Goal: Task Accomplishment & Management: Complete application form

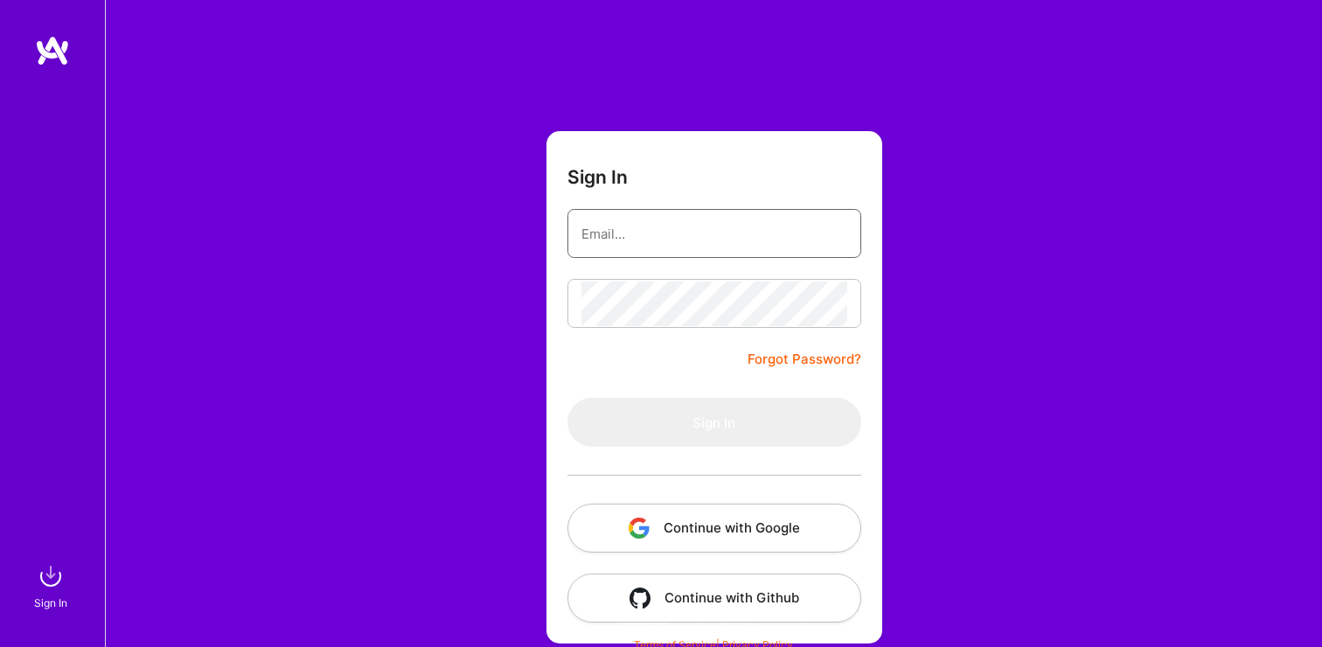
type input "[PERSON_NAME][EMAIL_ADDRESS][DOMAIN_NAME]"
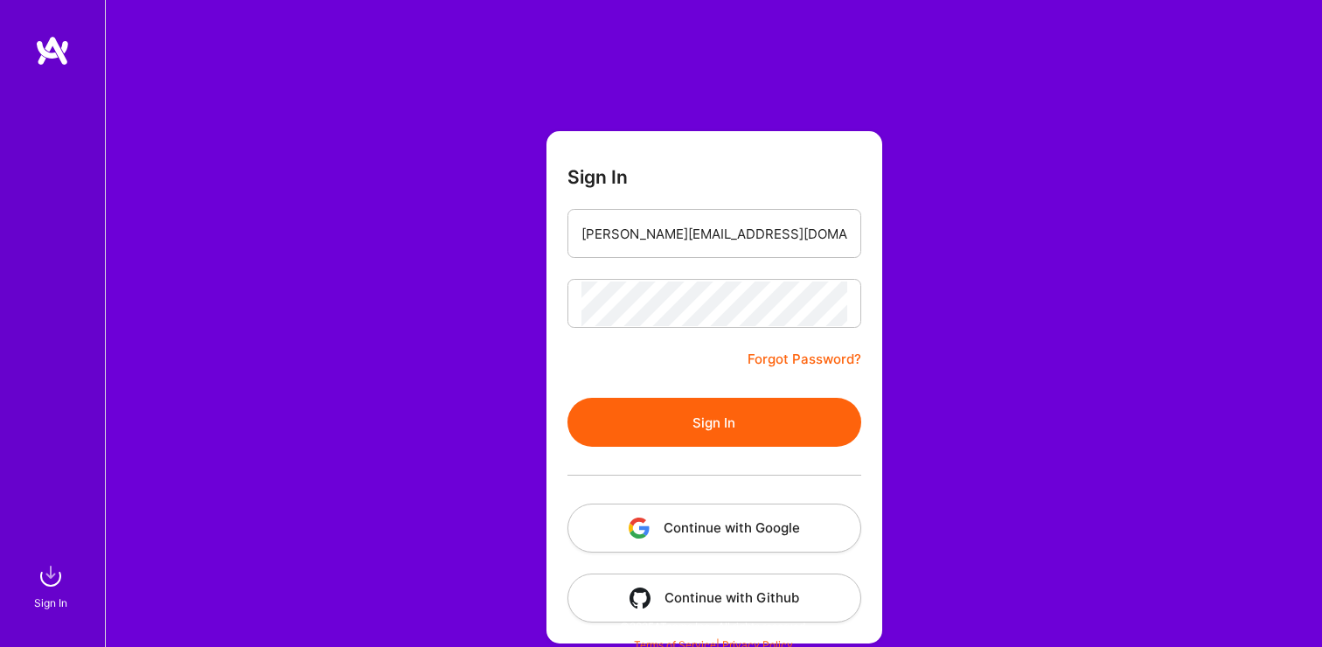
click at [739, 431] on button "Sign In" at bounding box center [715, 422] width 294 height 49
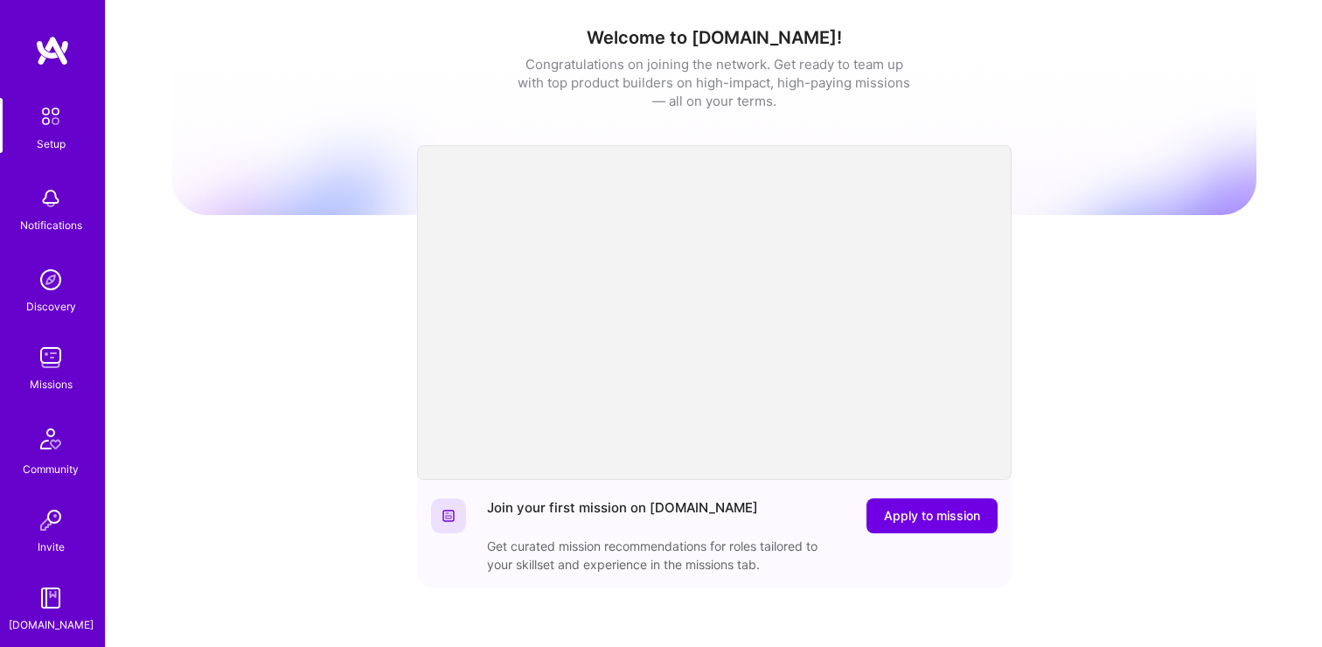
click at [55, 352] on img at bounding box center [50, 357] width 35 height 35
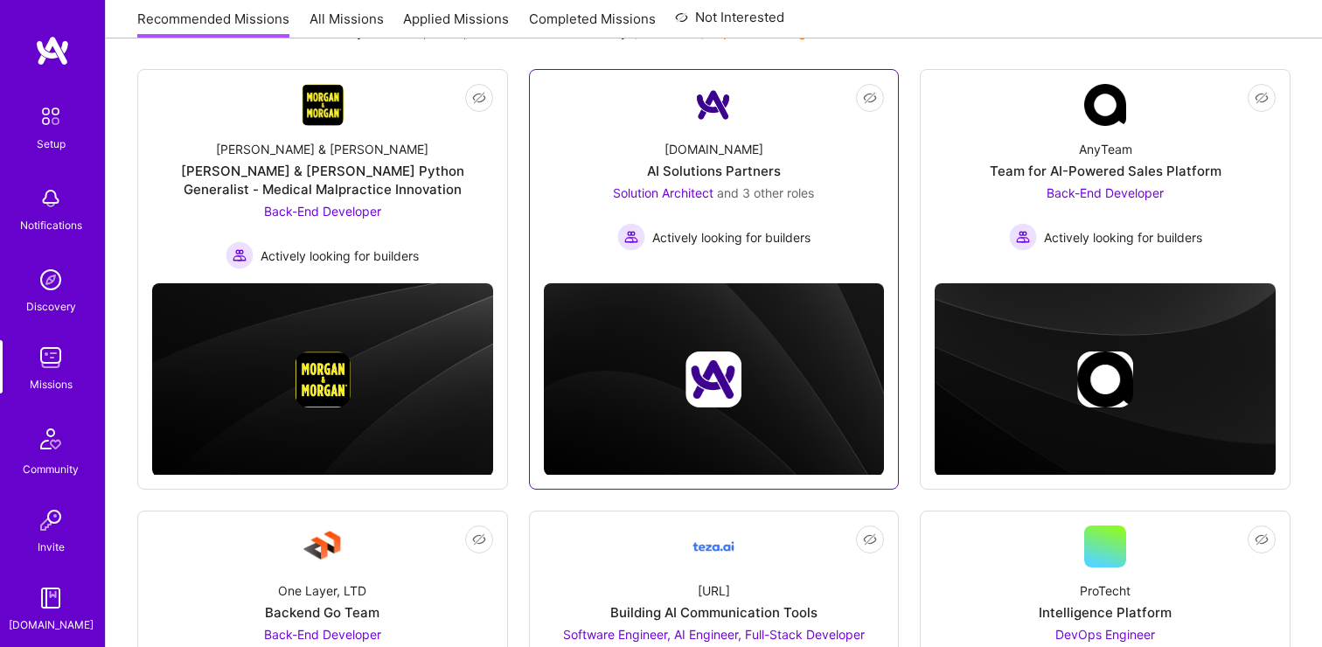
scroll to position [208, 0]
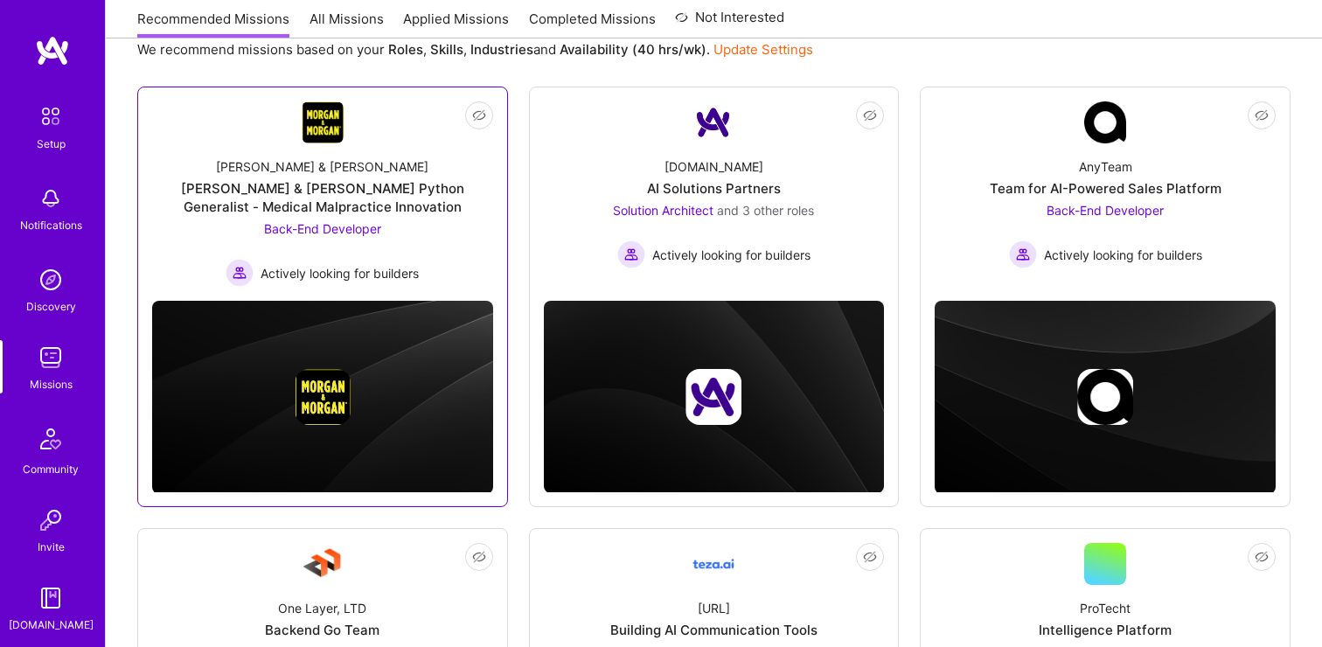
click at [334, 204] on div "[PERSON_NAME] & [PERSON_NAME] Python Generalist - Medical Malpractice Innovation" at bounding box center [322, 197] width 341 height 37
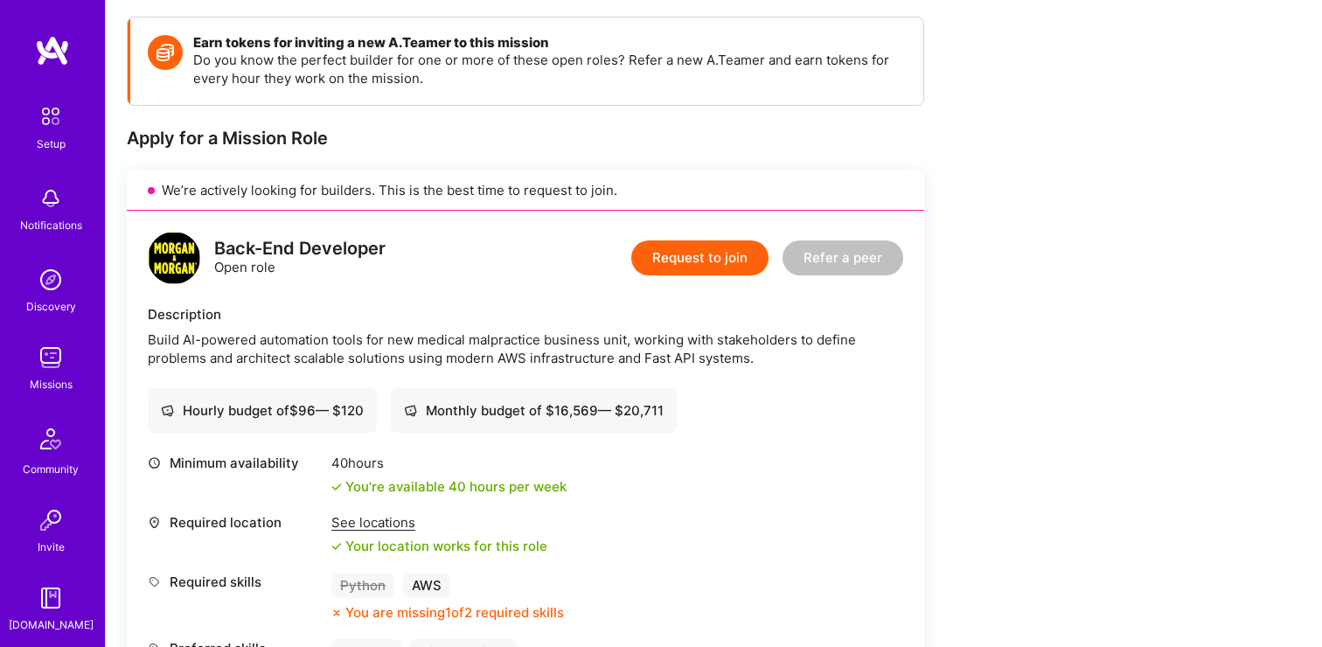
scroll to position [201, 0]
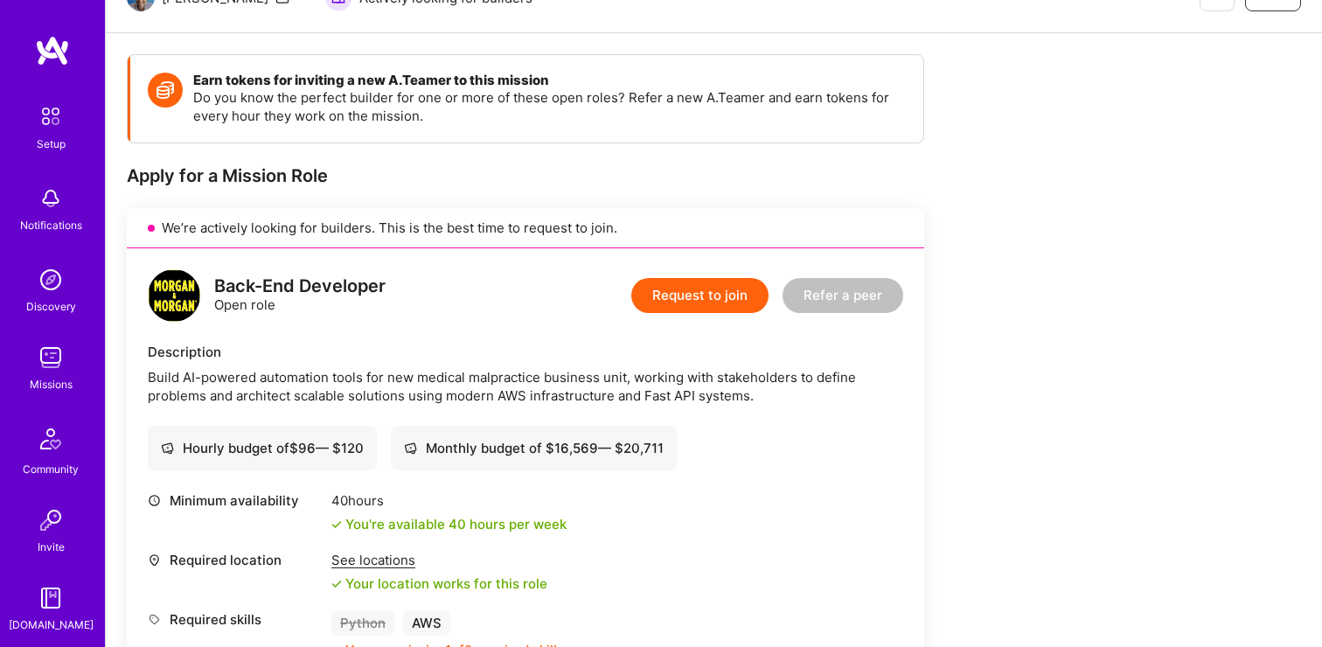
click at [729, 292] on button "Request to join" at bounding box center [699, 295] width 137 height 35
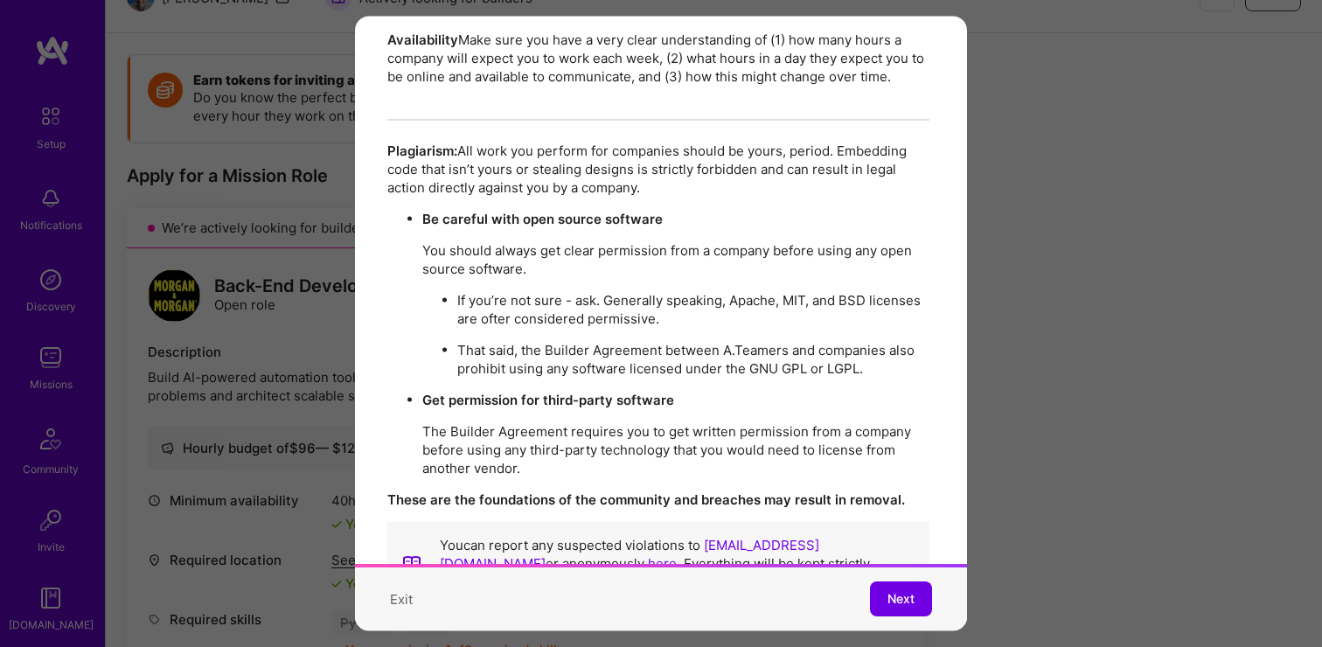
scroll to position [3015, 3]
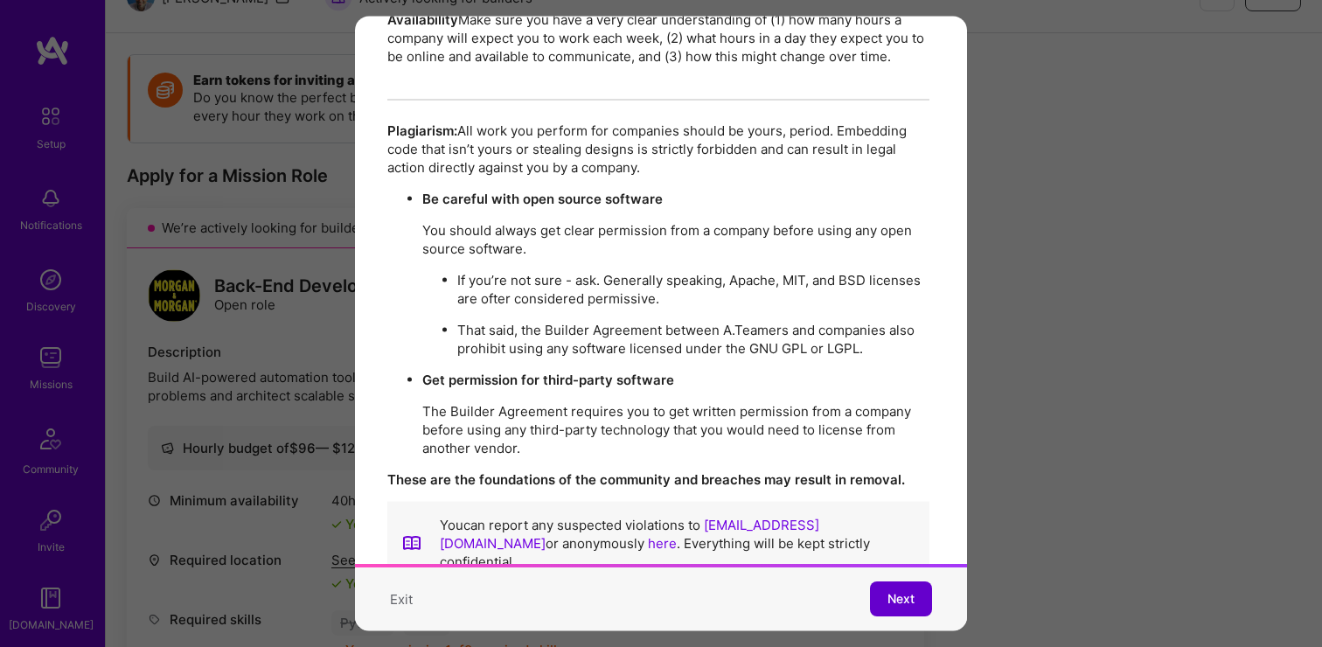
click at [911, 595] on span "Next" at bounding box center [901, 599] width 27 height 17
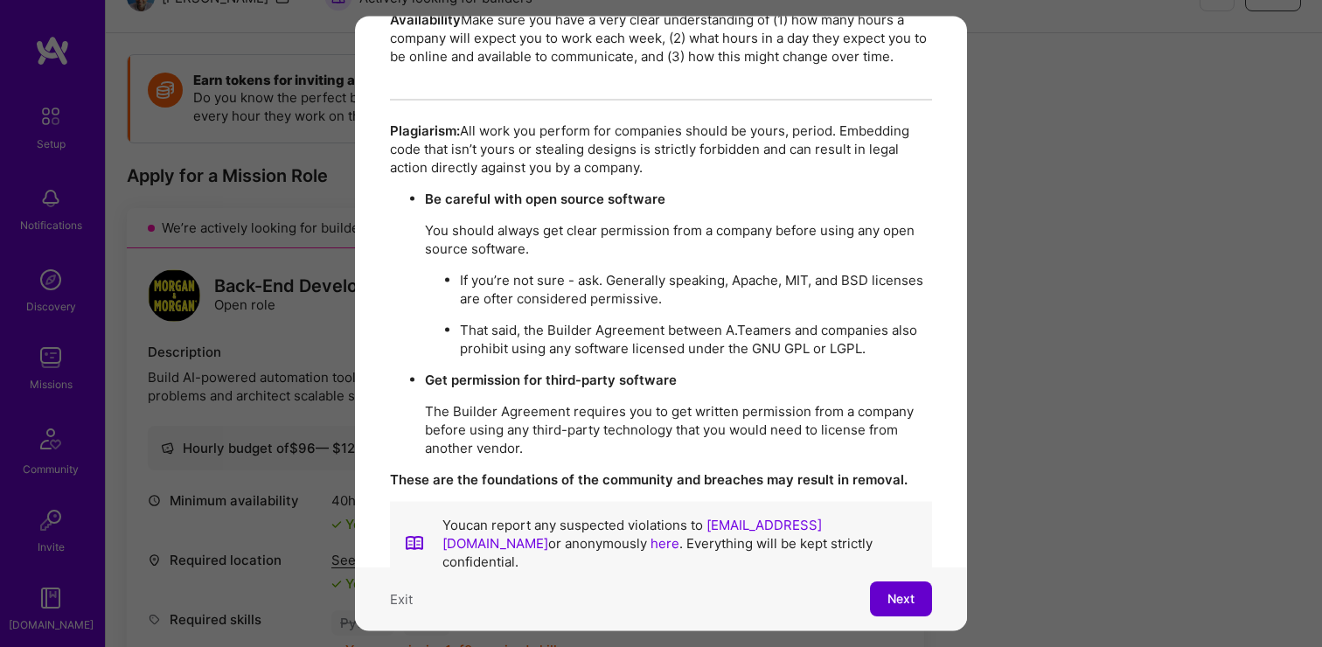
scroll to position [10, 0]
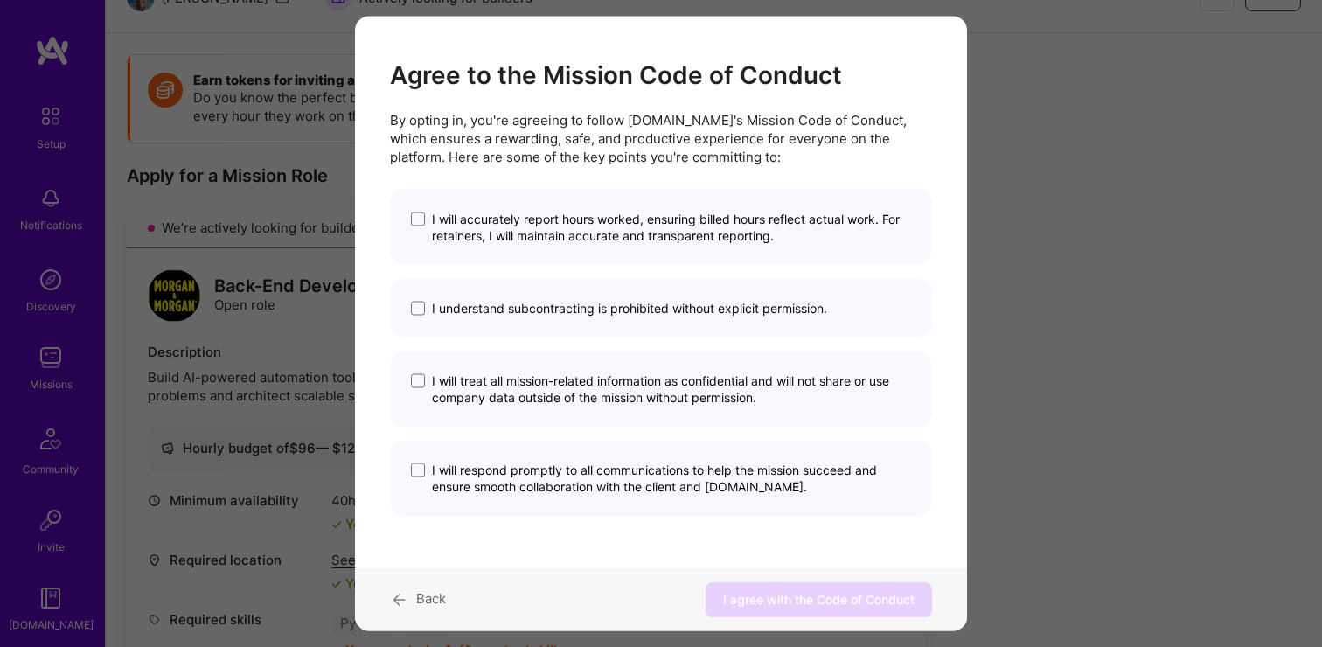
click at [1037, 222] on div "Agree to the Mission Code of Conduct By opting in, you're agreeing to follow [D…" at bounding box center [661, 323] width 1322 height 647
click at [420, 596] on span "Back" at bounding box center [431, 597] width 30 height 17
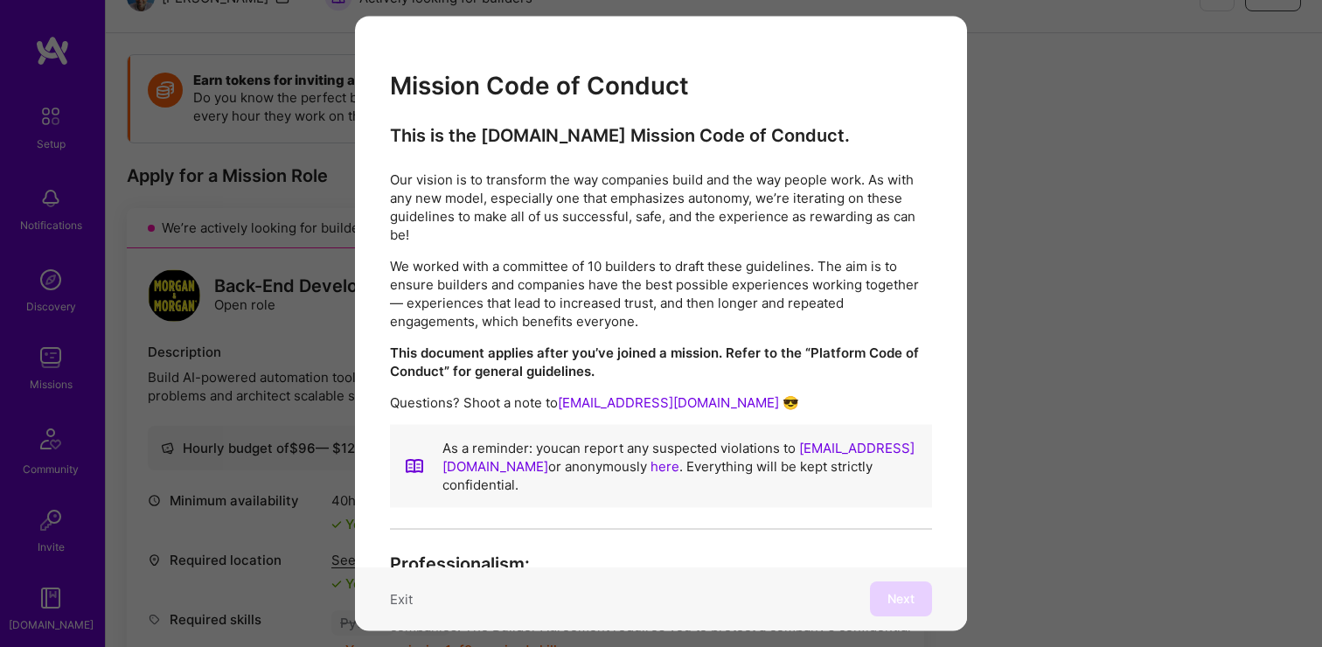
click at [396, 608] on button "Exit" at bounding box center [401, 599] width 23 height 18
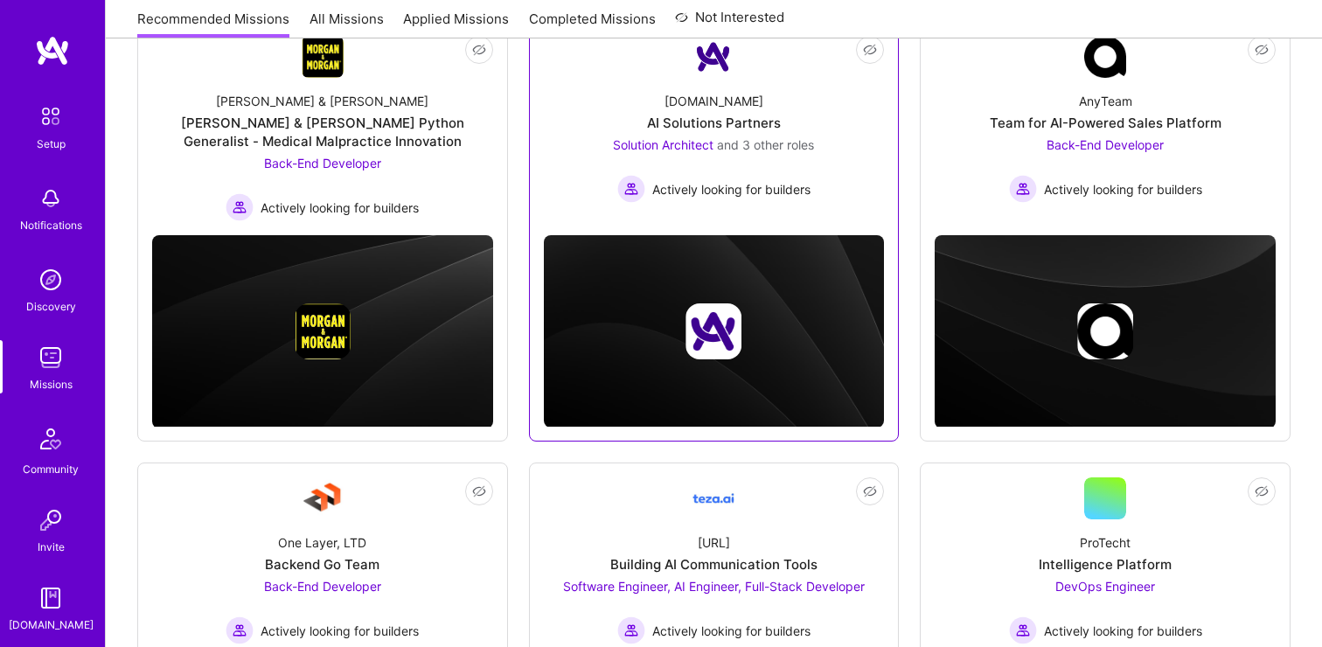
scroll to position [282, 0]
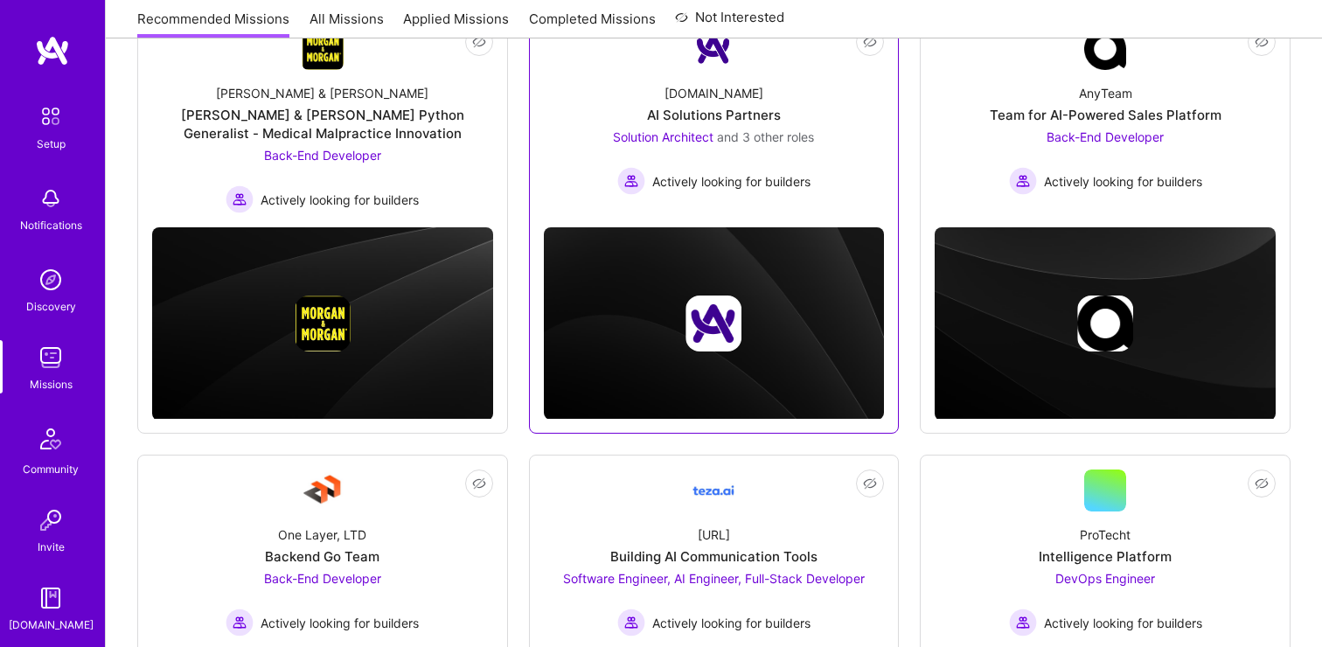
click at [814, 179] on div "Actively looking for builders" at bounding box center [713, 181] width 201 height 28
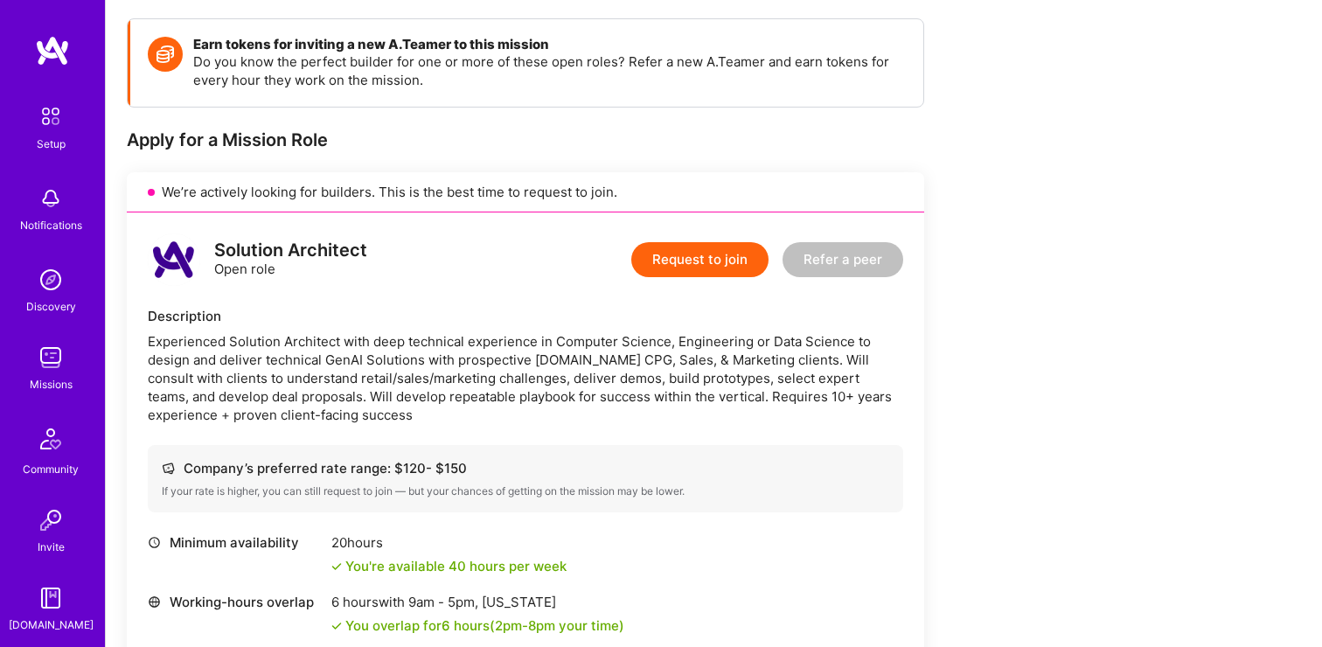
scroll to position [312, 0]
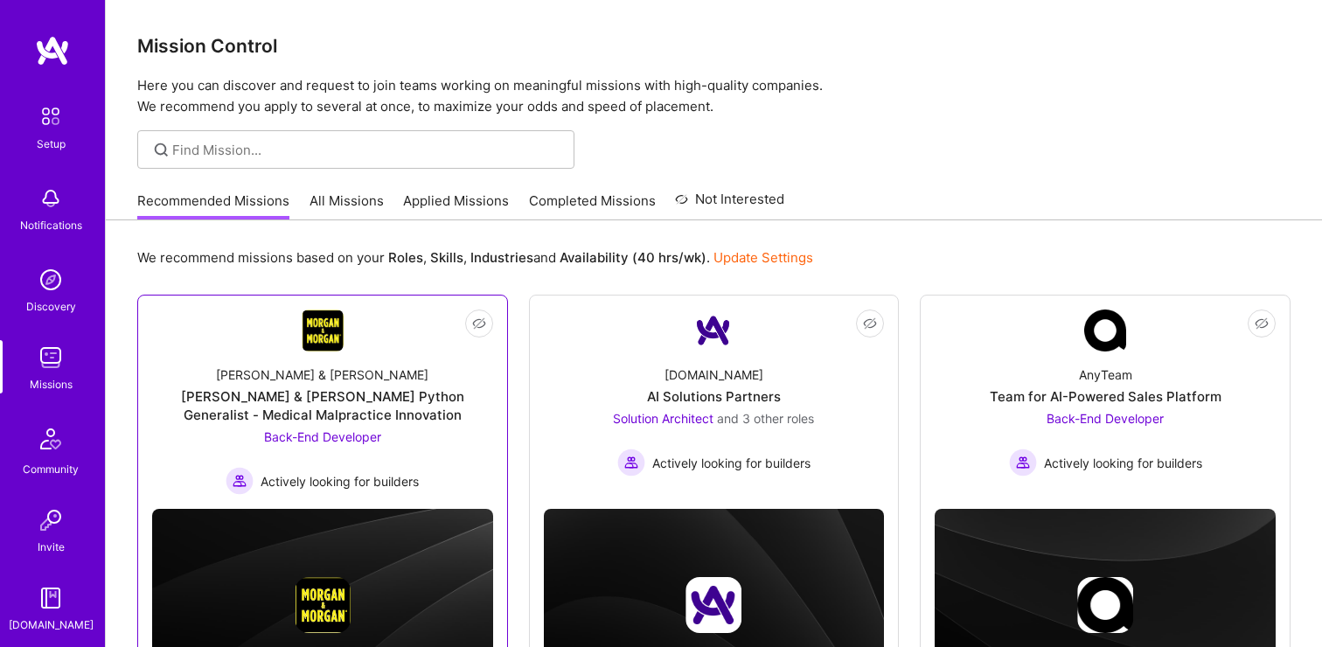
click at [335, 422] on div "[PERSON_NAME] & [PERSON_NAME] Python Generalist - Medical Malpractice Innovation" at bounding box center [322, 405] width 341 height 37
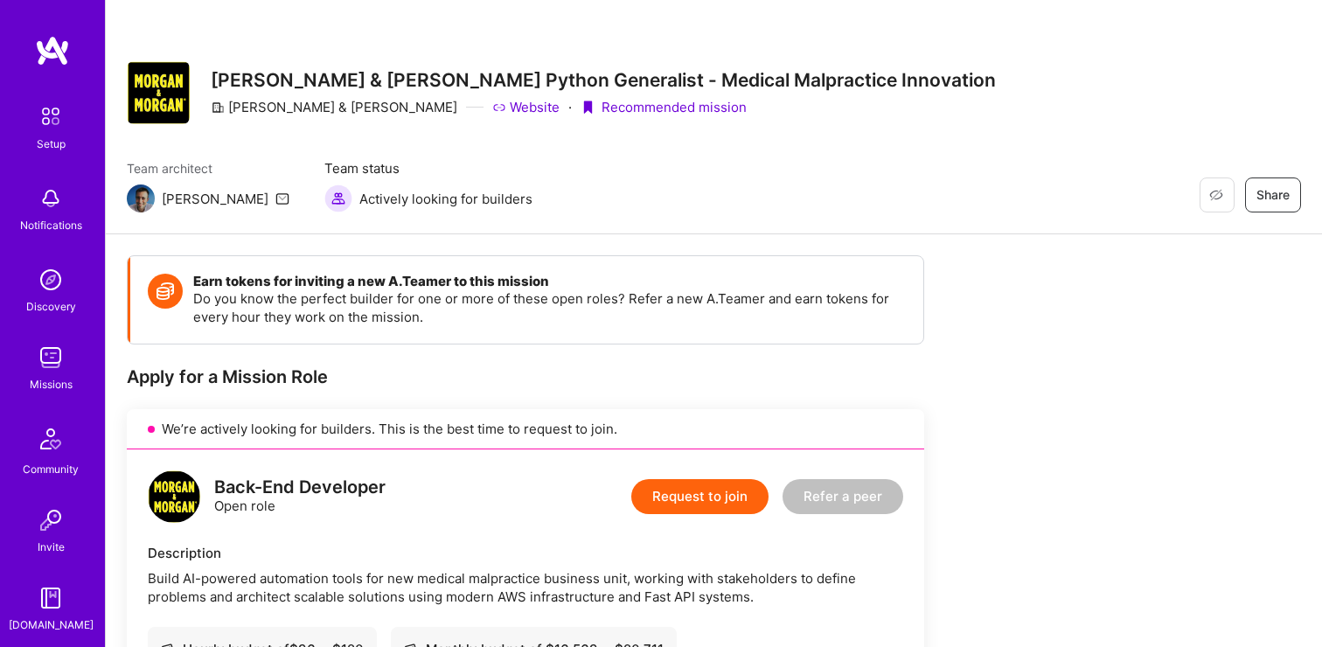
click at [56, 132] on img at bounding box center [50, 116] width 37 height 37
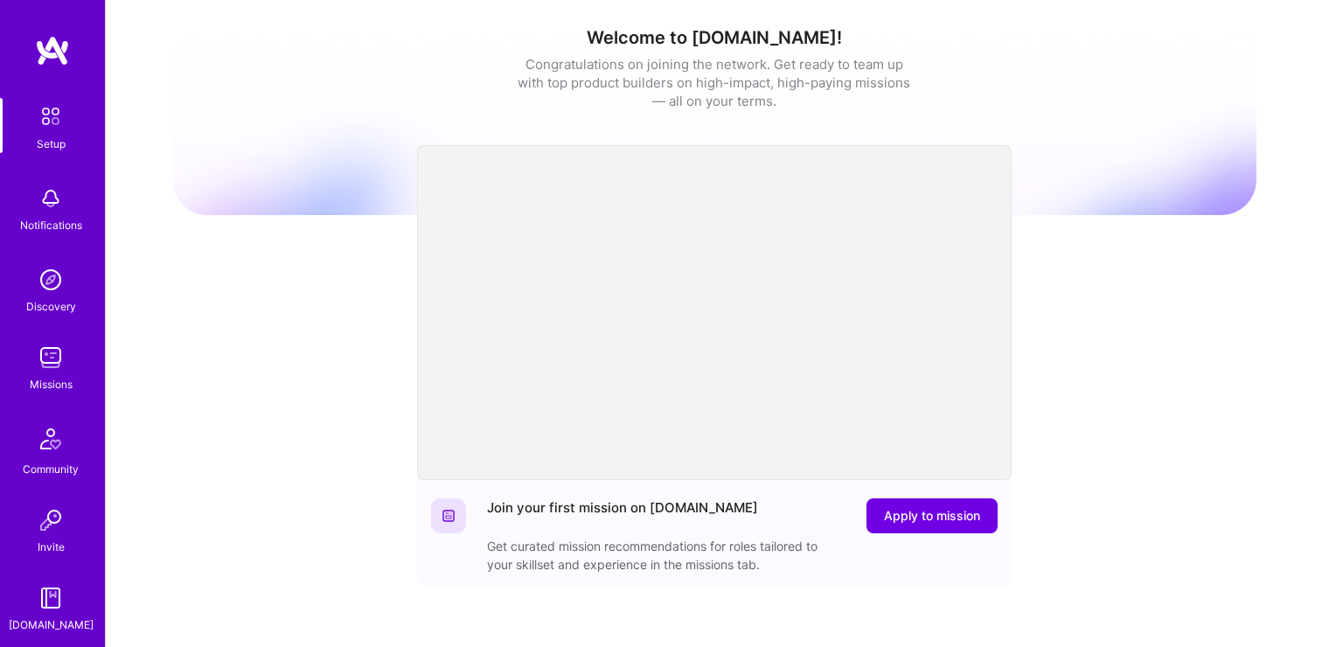
click at [198, 271] on div "Welcome to [DOMAIN_NAME]! Congratulations on joining the network. Get ready to …" at bounding box center [714, 575] width 1084 height 1125
